Goal: Information Seeking & Learning: Check status

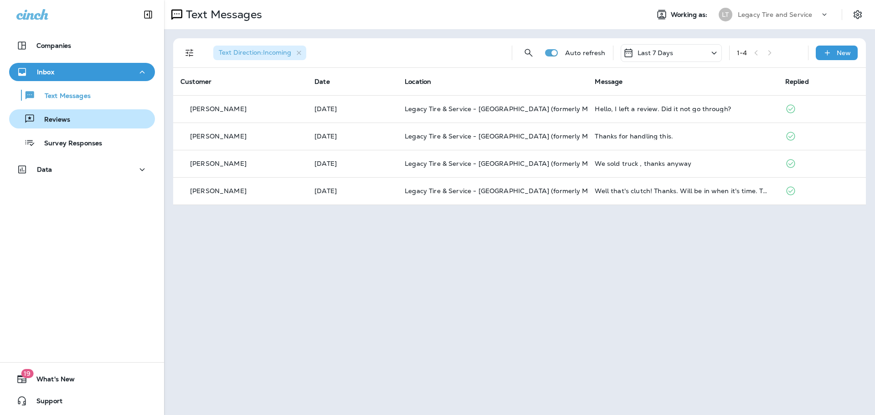
click at [75, 119] on div "Reviews" at bounding box center [82, 119] width 138 height 14
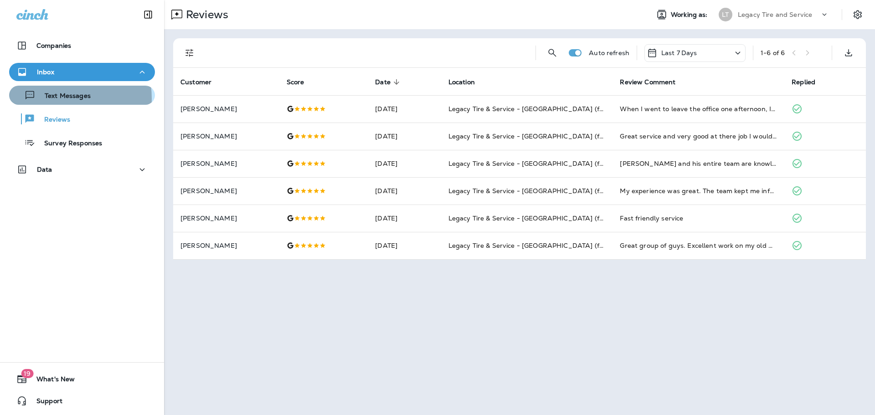
click at [53, 98] on p "Text Messages" at bounding box center [63, 96] width 55 height 9
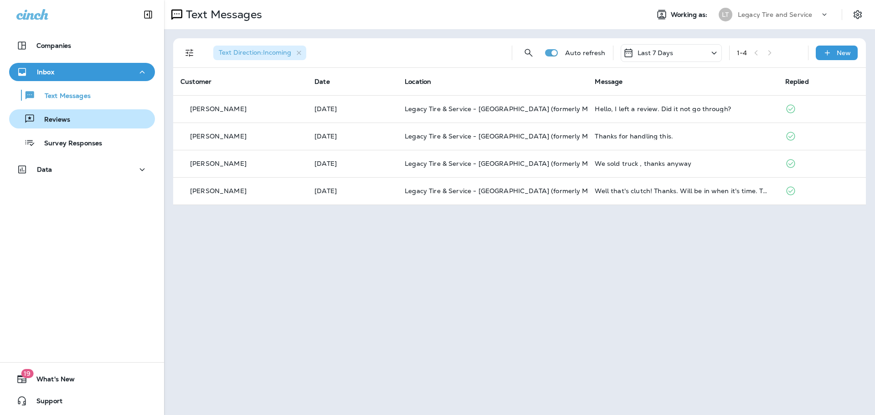
click at [59, 119] on p "Reviews" at bounding box center [52, 120] width 35 height 9
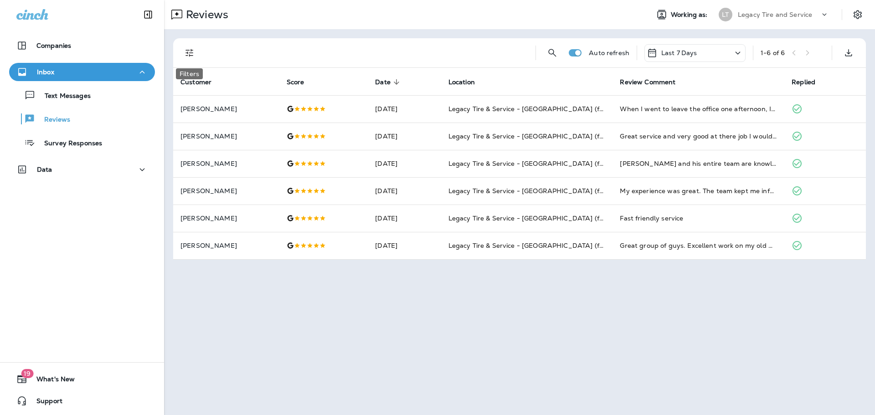
click at [186, 54] on icon "Filters" at bounding box center [189, 52] width 11 height 11
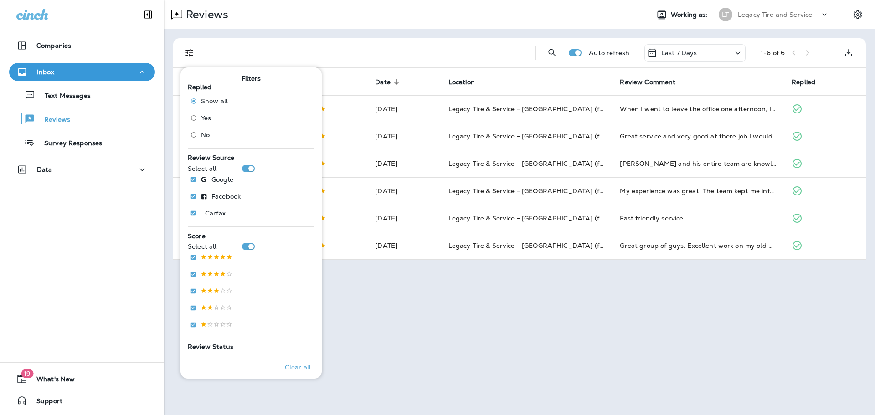
scroll to position [185, 0]
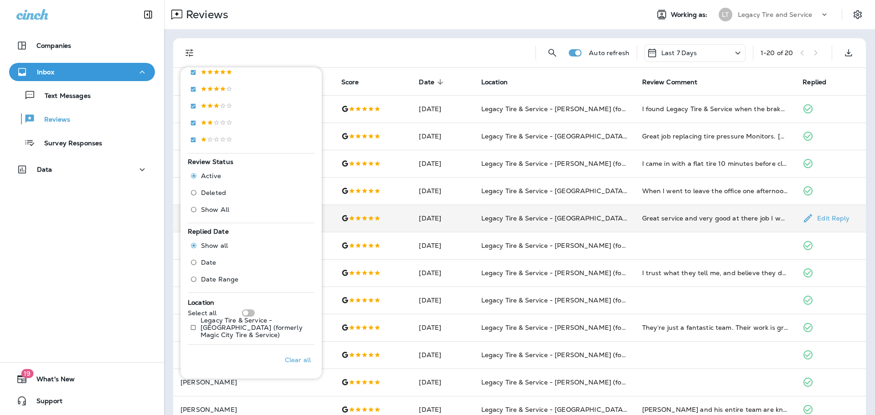
click at [474, 207] on td "Legacy Tire & Service - [GEOGRAPHIC_DATA] (formerly Magic City Tire & Service)" at bounding box center [554, 218] width 161 height 27
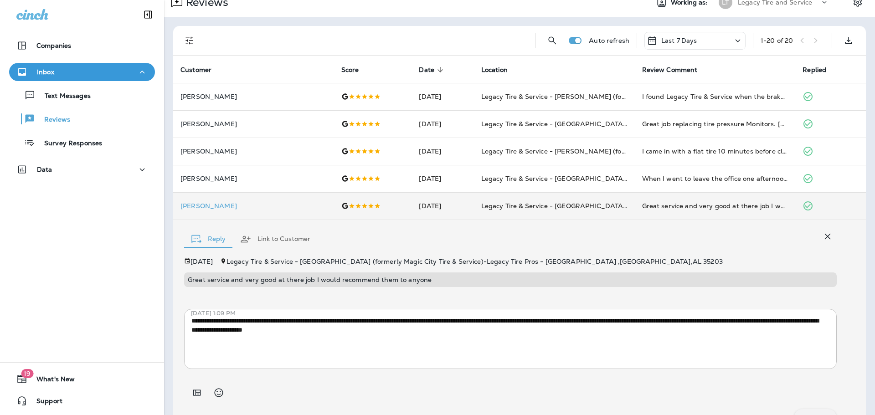
scroll to position [0, 0]
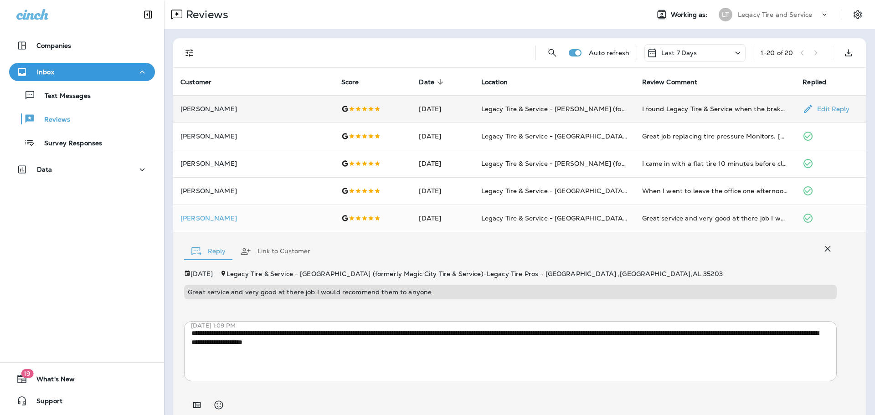
click at [474, 110] on td "Legacy Tire & Service - [PERSON_NAME] (formerly Chelsea Tire Pros)" at bounding box center [554, 108] width 161 height 27
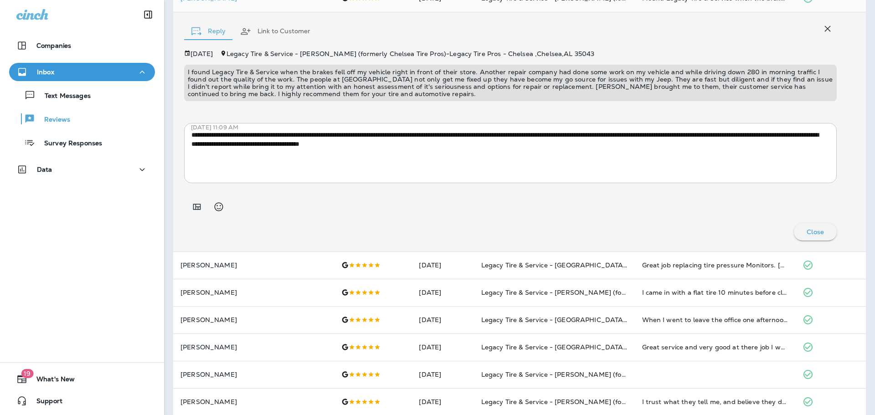
scroll to position [182, 0]
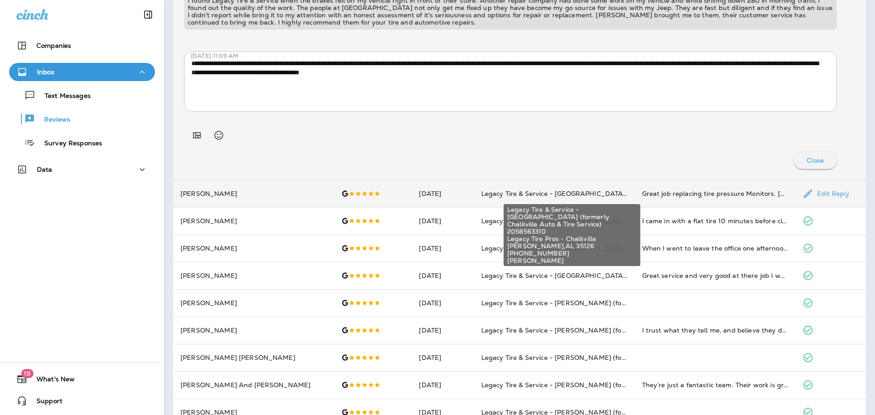
click at [481, 196] on span "Legacy Tire & Service - [GEOGRAPHIC_DATA] (formerly Chalkville Auto & Tire Serv…" at bounding box center [617, 194] width 272 height 8
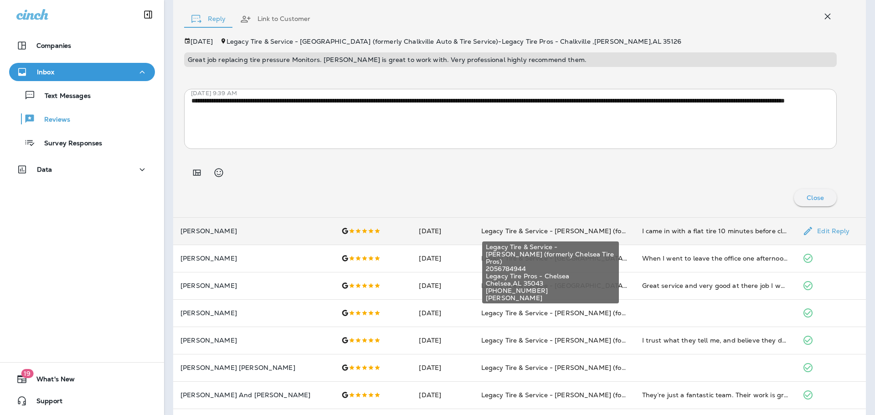
click at [481, 233] on span "Legacy Tire & Service - [PERSON_NAME] (formerly Chelsea Tire Pros)" at bounding box center [591, 231] width 220 height 8
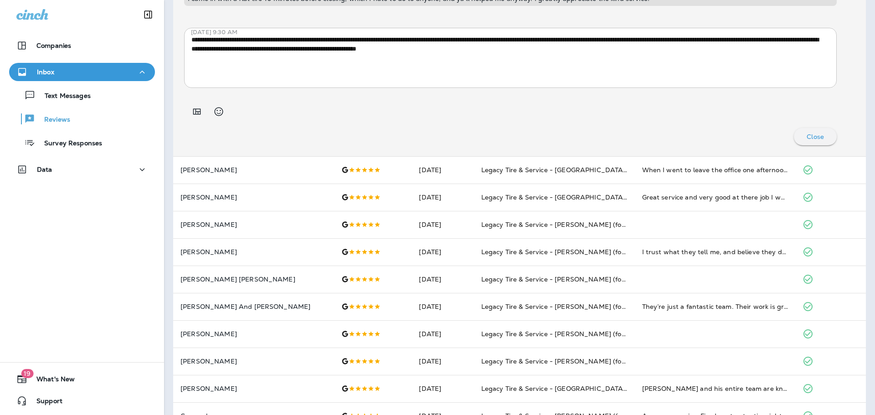
scroll to position [241, 0]
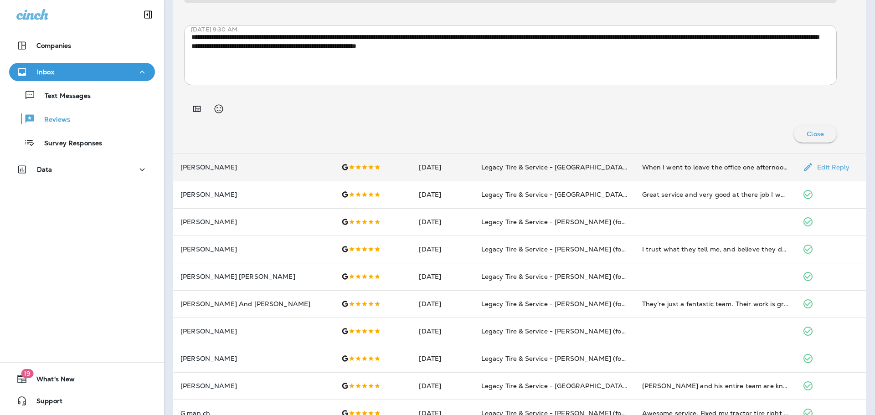
click at [477, 173] on td "Legacy Tire & Service - [GEOGRAPHIC_DATA] (formerly Magic City Tire & Service)" at bounding box center [554, 167] width 161 height 27
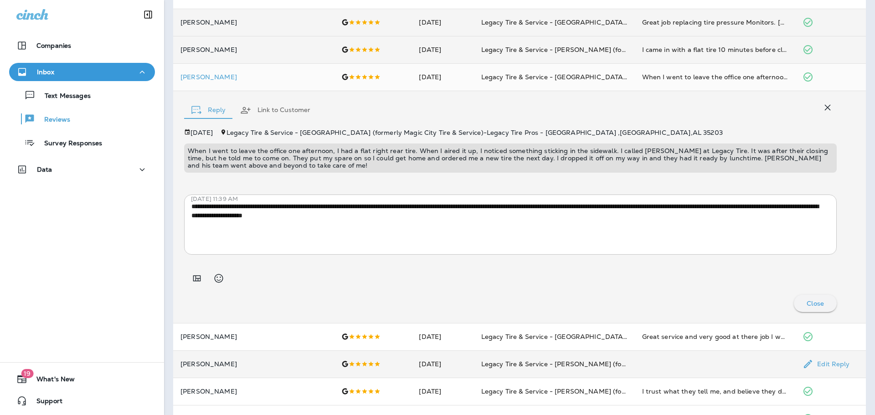
scroll to position [0, 0]
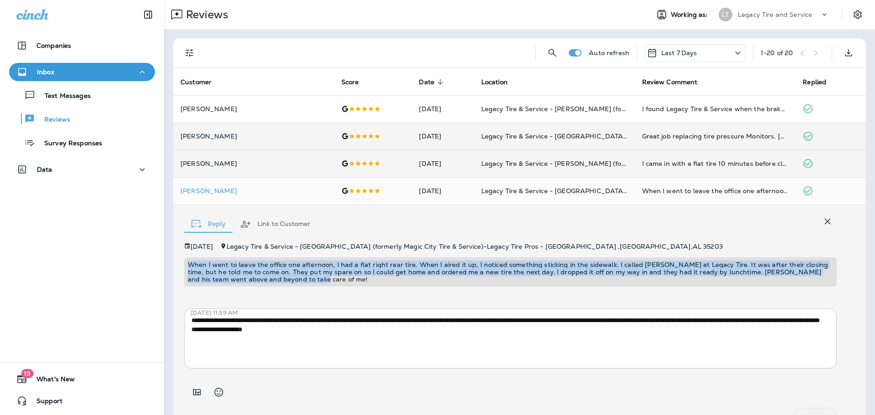
drag, startPoint x: 188, startPoint y: 262, endPoint x: 282, endPoint y: 284, distance: 96.7
click at [282, 284] on div "When I went to leave the office one afternoon, I had a flat right rear tire. Wh…" at bounding box center [510, 271] width 652 height 29
